Goal: Information Seeking & Learning: Learn about a topic

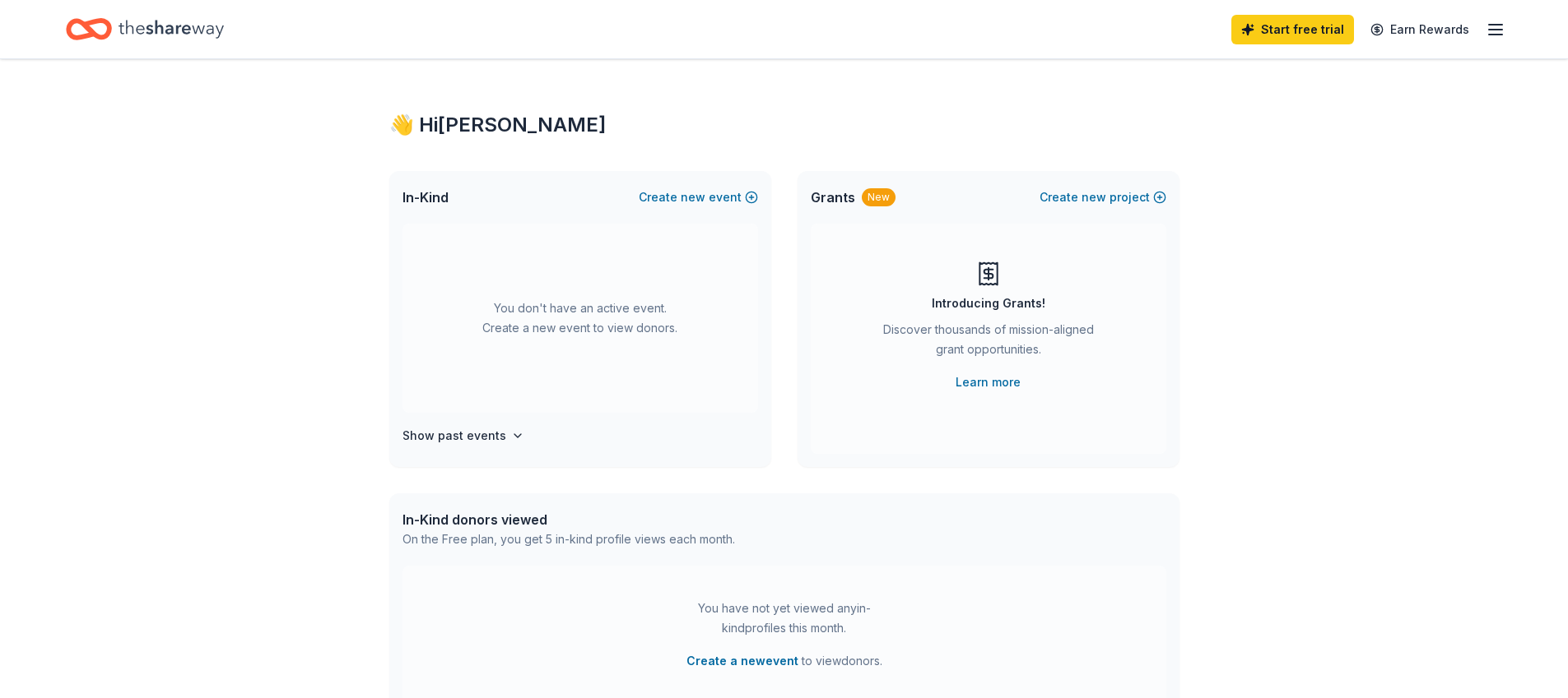
click at [1006, 199] on div "Grants New Create new project" at bounding box center [988, 197] width 382 height 52
click at [1503, 26] on icon "button" at bounding box center [1495, 29] width 19 height 19
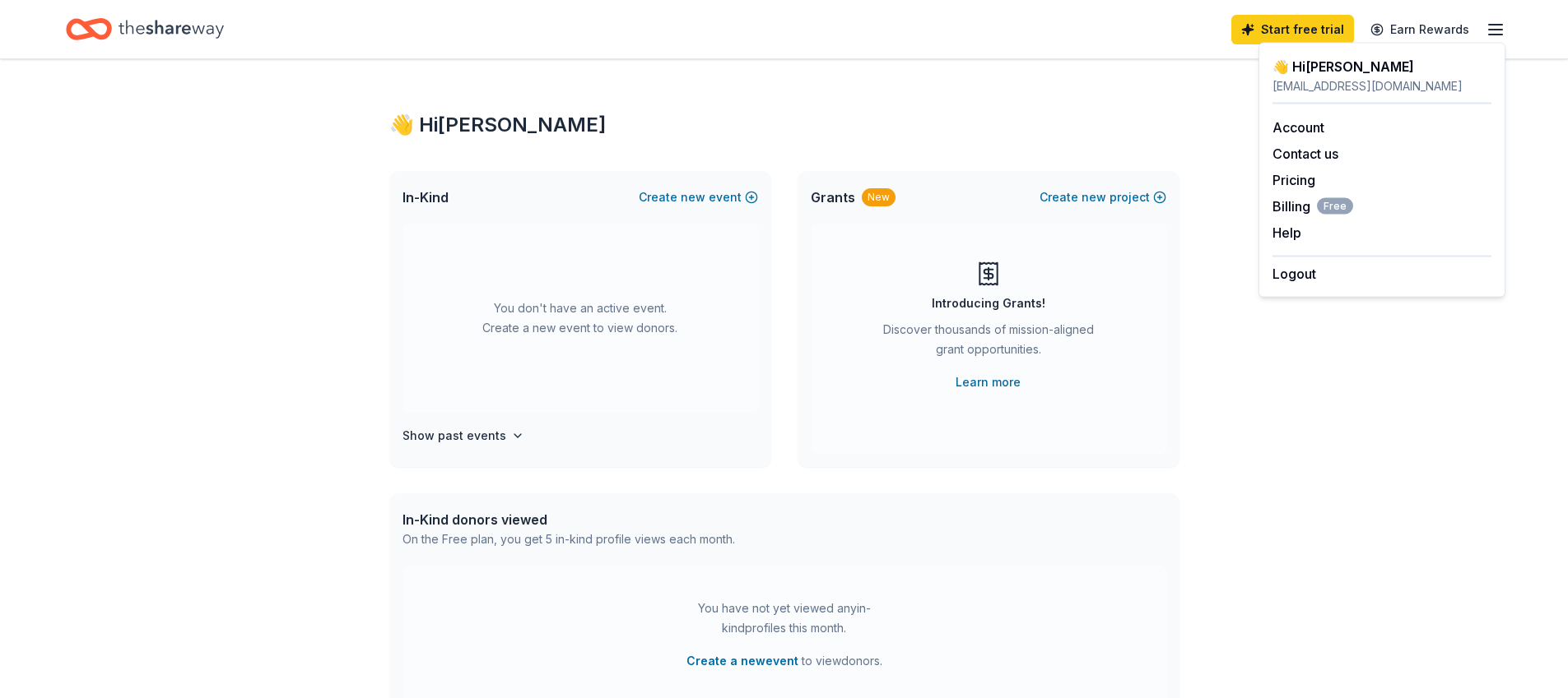
click at [1503, 26] on icon "button" at bounding box center [1495, 29] width 19 height 19
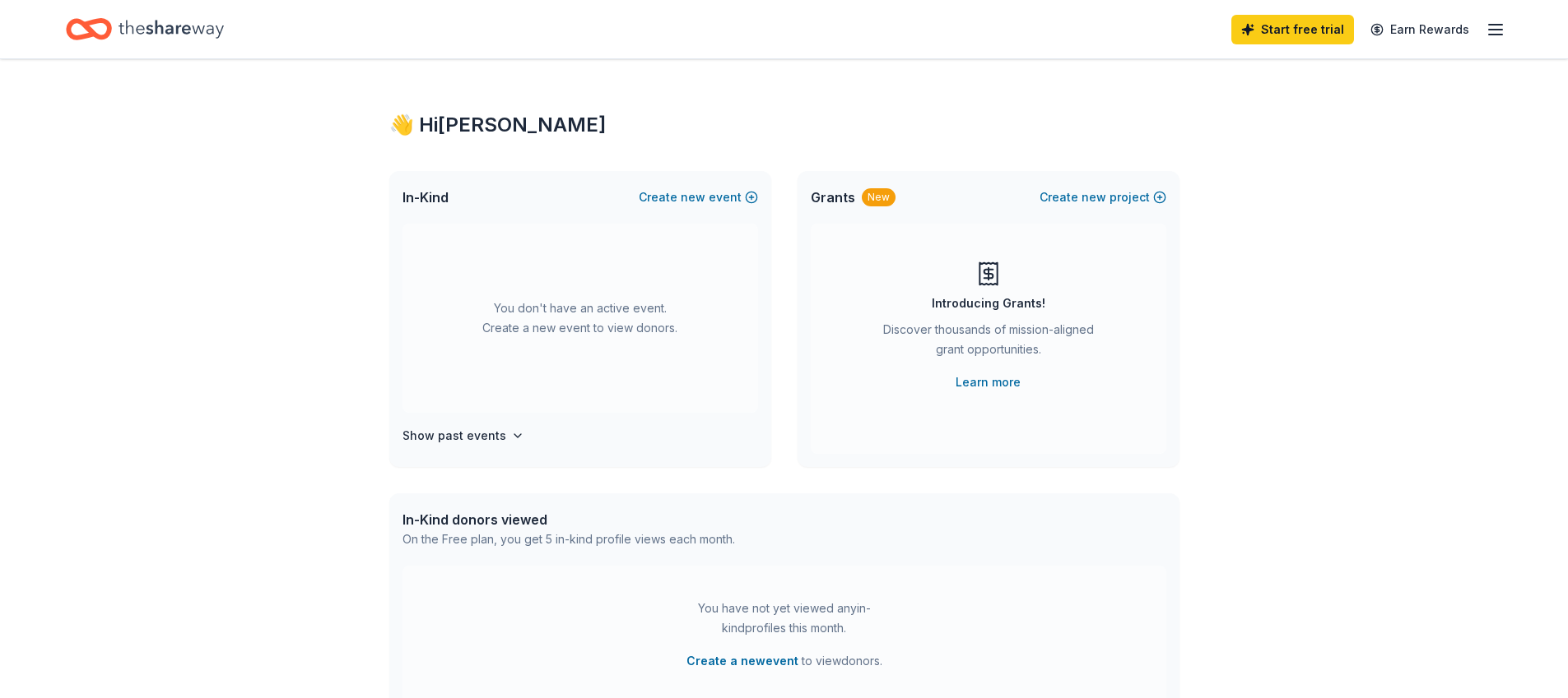
click at [145, 29] on icon "Home" at bounding box center [170, 29] width 106 height 34
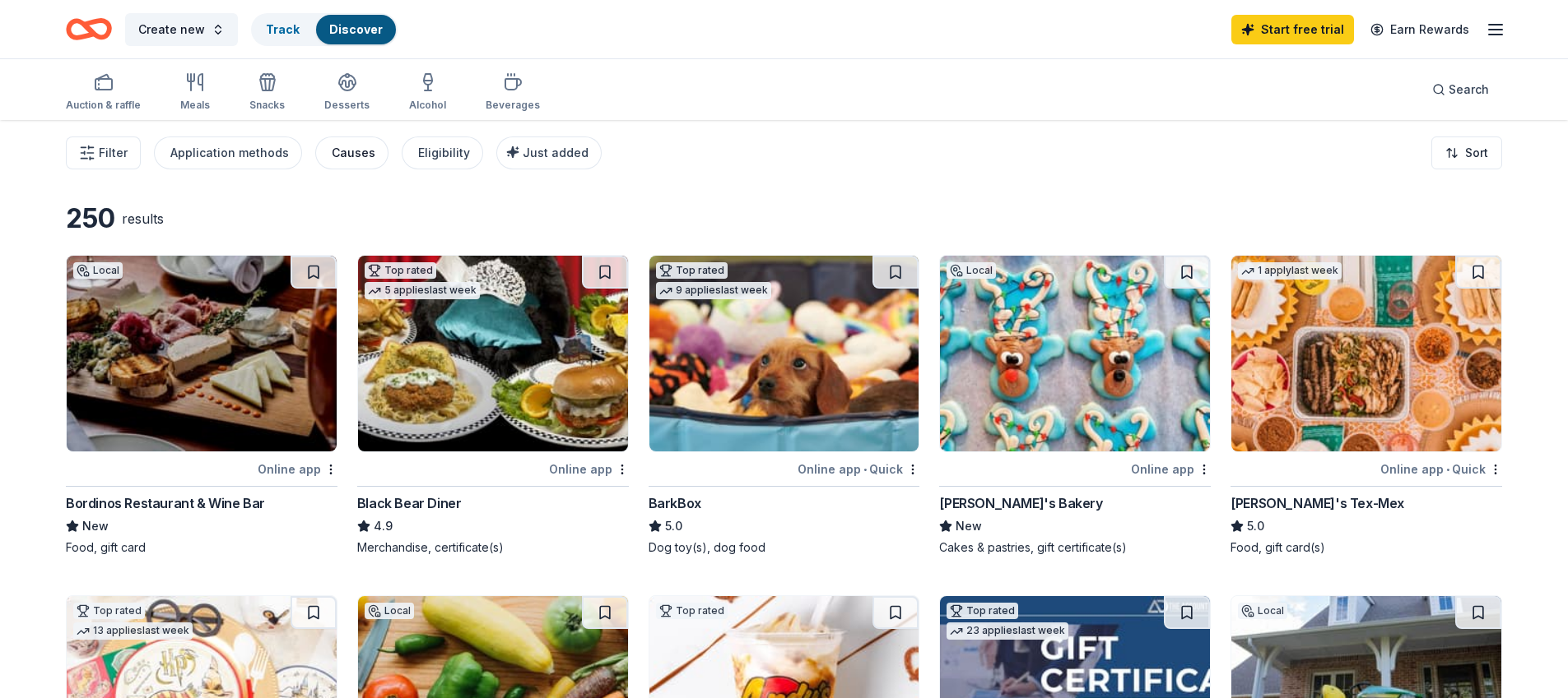
click at [348, 150] on div "Causes" at bounding box center [353, 153] width 44 height 19
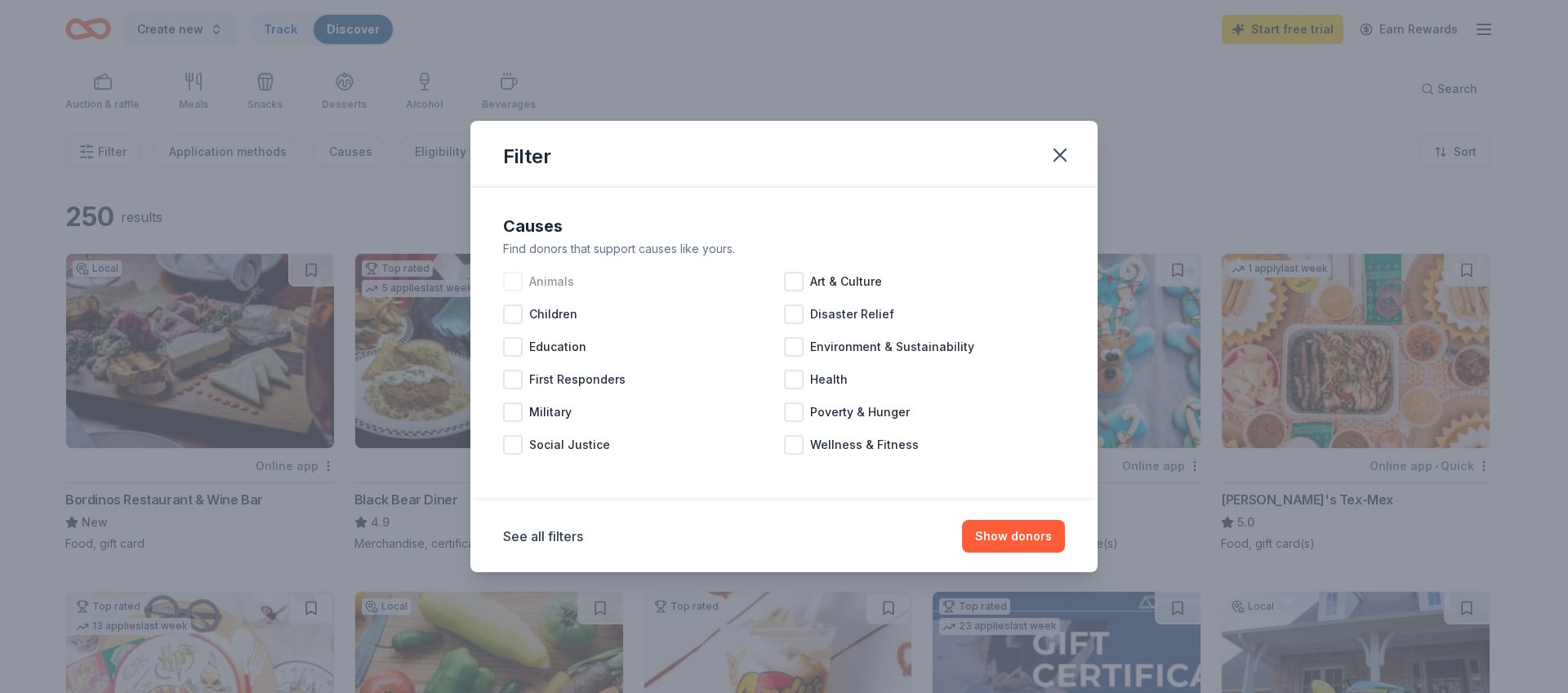
click at [502, 280] on div at bounding box center [512, 282] width 19 height 19
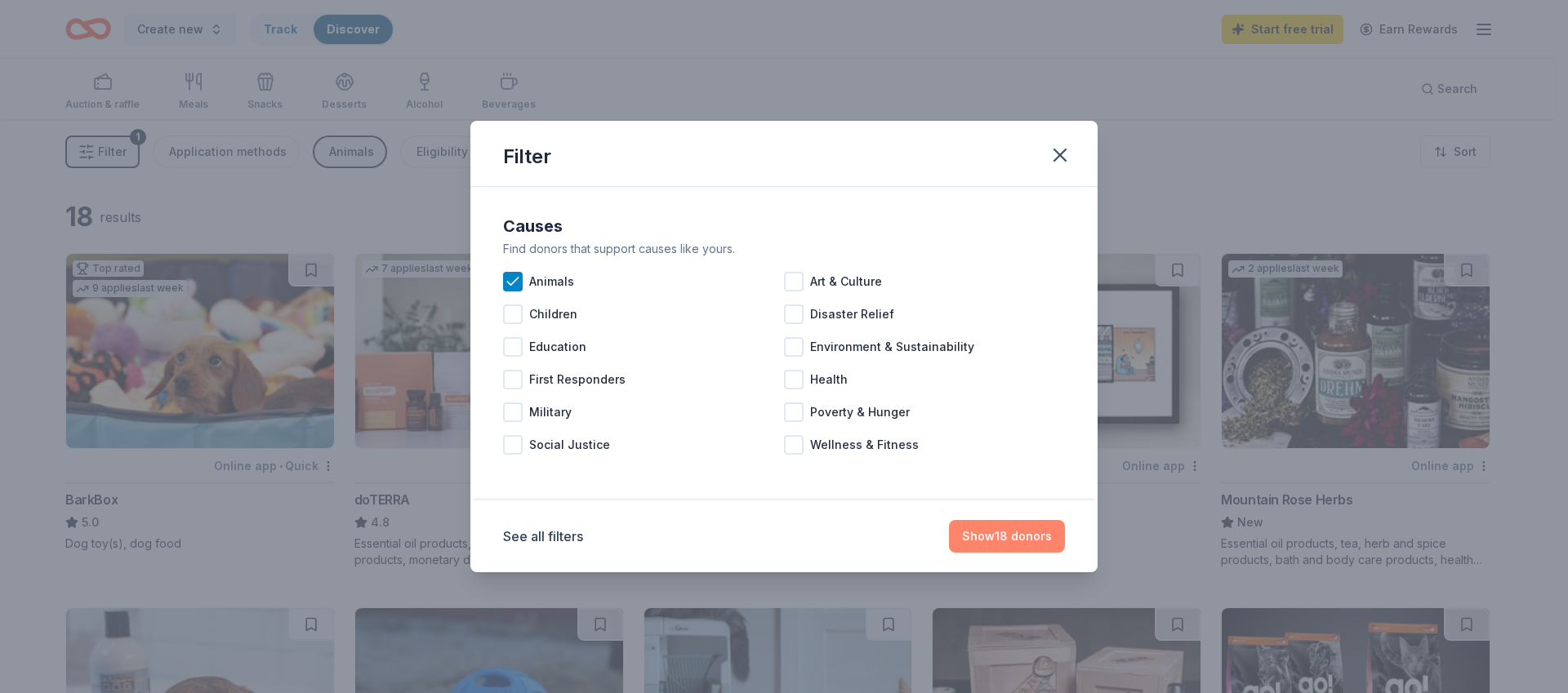
click at [1022, 545] on button "Show 18 donors" at bounding box center [1006, 536] width 116 height 33
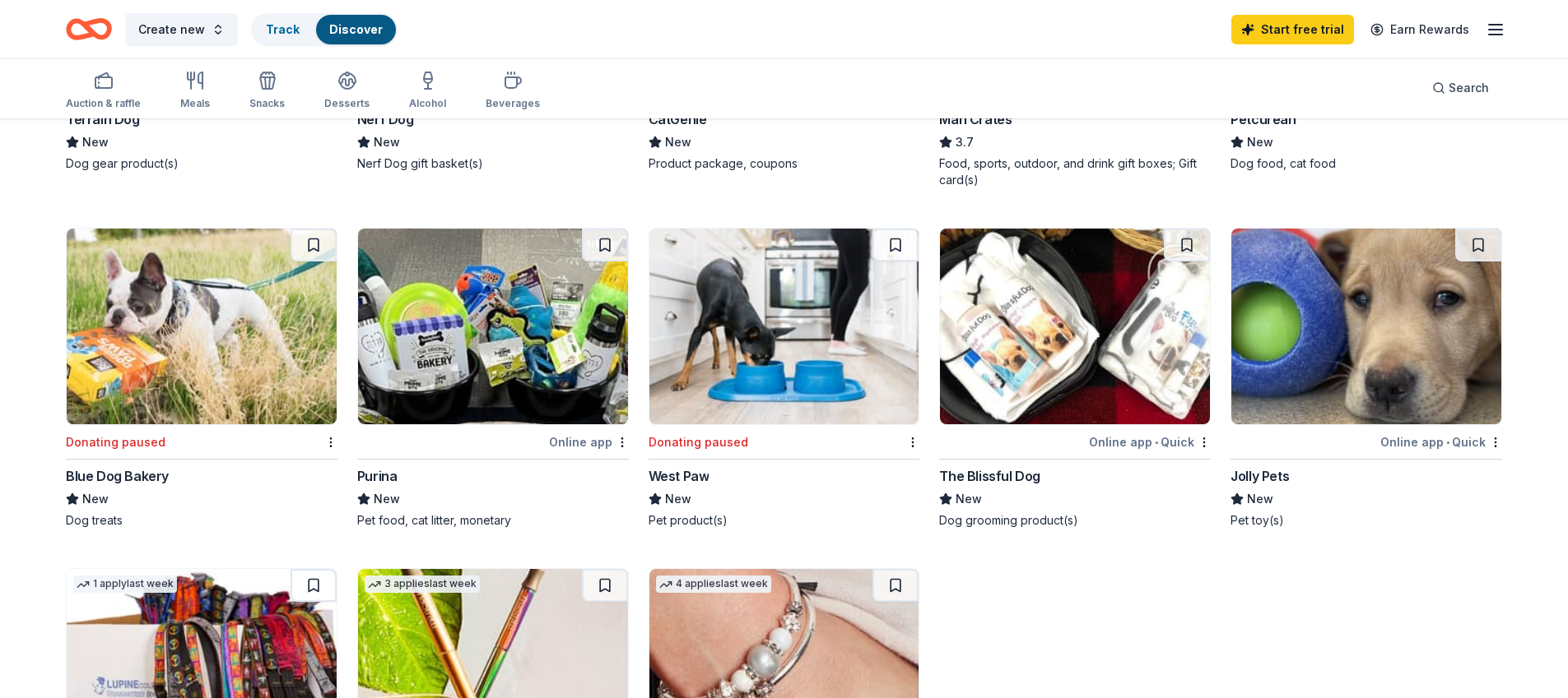
scroll to position [1032, 0]
